Goal: Task Accomplishment & Management: Manage account settings

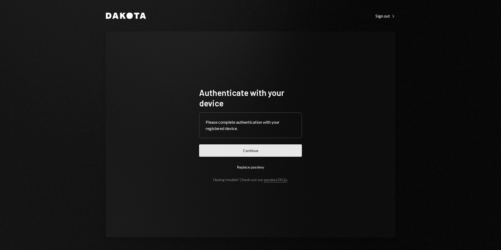
click at [229, 149] on button "Continue" at bounding box center [250, 150] width 103 height 12
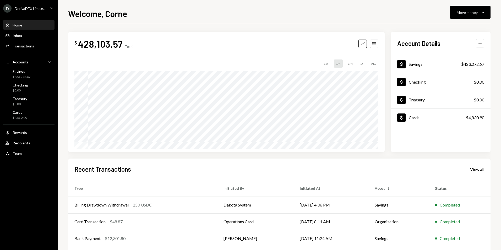
click at [21, 3] on ul "D DerivaDEX Limite... Caret Down Home Home Inbox Inbox Activities Transactions …" at bounding box center [29, 79] width 58 height 159
click at [25, 7] on div "DerivaDEX Limite..." at bounding box center [30, 8] width 31 height 4
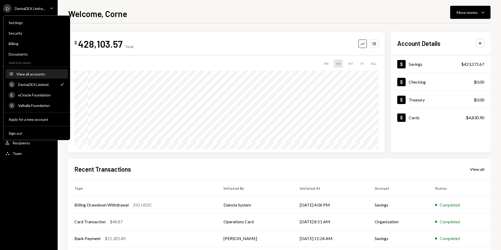
click at [30, 72] on div "View all accounts" at bounding box center [40, 74] width 48 height 4
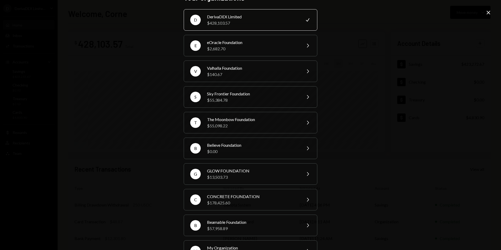
scroll to position [3, 0]
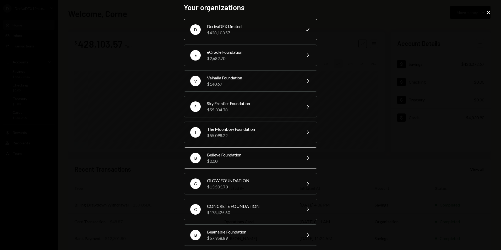
click at [221, 160] on div "$0.00" at bounding box center [252, 161] width 91 height 6
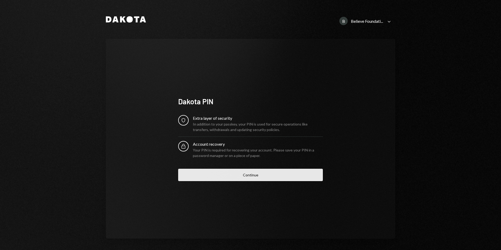
click at [245, 174] on button "Continue" at bounding box center [250, 175] width 145 height 12
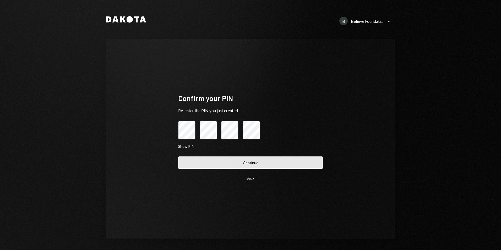
click at [253, 160] on button "Continue" at bounding box center [250, 162] width 145 height 12
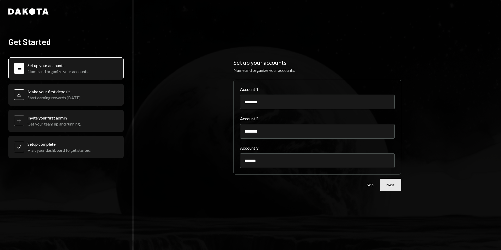
click at [391, 185] on button "Next" at bounding box center [390, 185] width 21 height 12
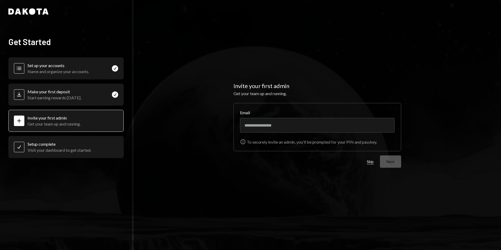
click at [369, 160] on button "Skip" at bounding box center [370, 161] width 7 height 5
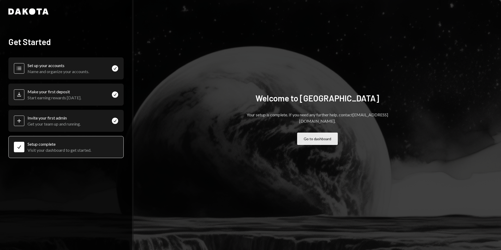
click at [319, 137] on button "Go to dashboard" at bounding box center [317, 138] width 41 height 12
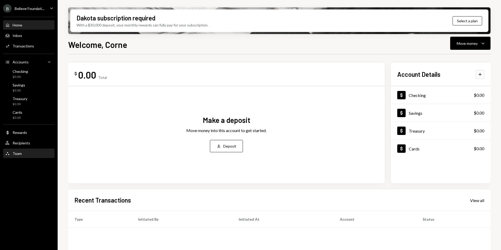
click at [25, 151] on div "Team Team" at bounding box center [28, 153] width 47 height 5
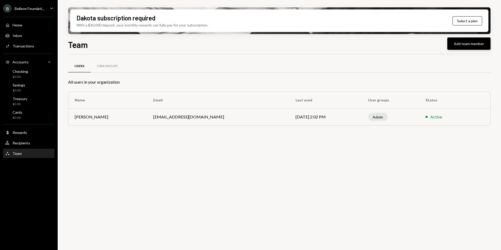
click at [458, 47] on button "Add team member" at bounding box center [468, 43] width 43 height 12
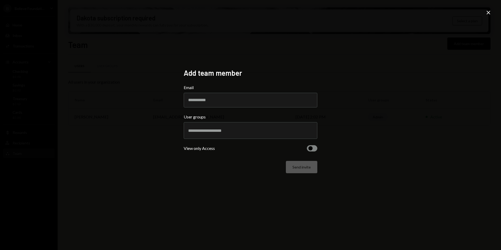
click at [193, 134] on div at bounding box center [250, 130] width 125 height 13
click at [194, 134] on div at bounding box center [250, 130] width 125 height 13
drag, startPoint x: 490, startPoint y: 14, endPoint x: 491, endPoint y: 18, distance: 4.1
click at [490, 13] on icon "Close" at bounding box center [488, 12] width 6 height 6
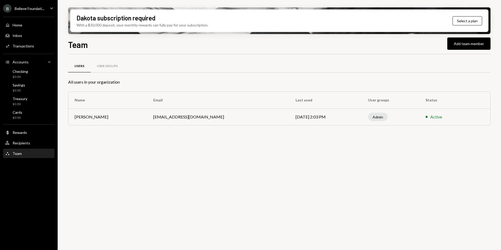
click at [289, 114] on td "[DATE] 2:03 PM" at bounding box center [325, 116] width 73 height 17
click at [111, 63] on div "User Groups" at bounding box center [107, 66] width 33 height 13
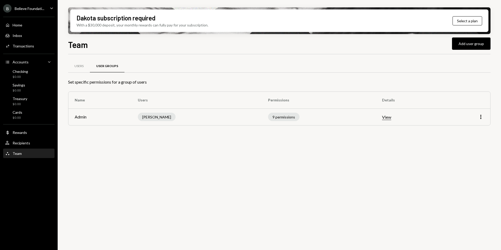
click at [391, 119] on button "View" at bounding box center [386, 116] width 9 height 5
